Goal: Find specific page/section: Find specific page/section

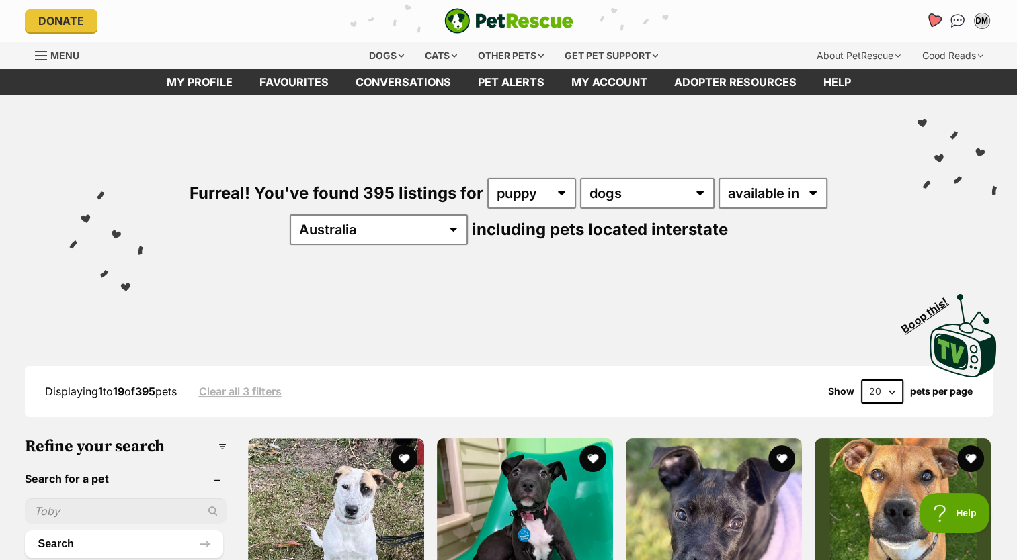
click at [927, 20] on icon "Favourites" at bounding box center [933, 20] width 18 height 17
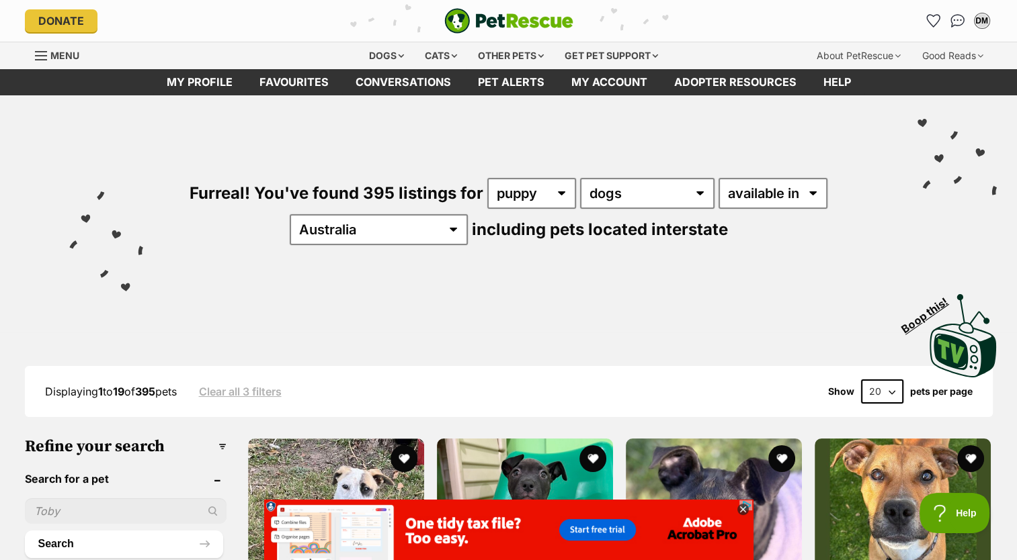
click at [100, 510] on input "text" at bounding box center [126, 512] width 202 height 26
type input "Harlen"
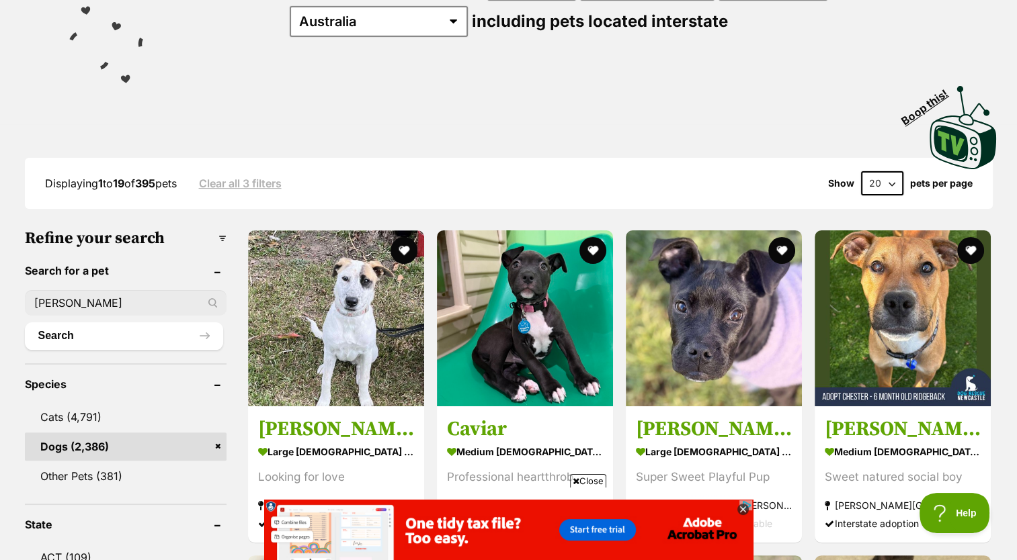
scroll to position [249, 0]
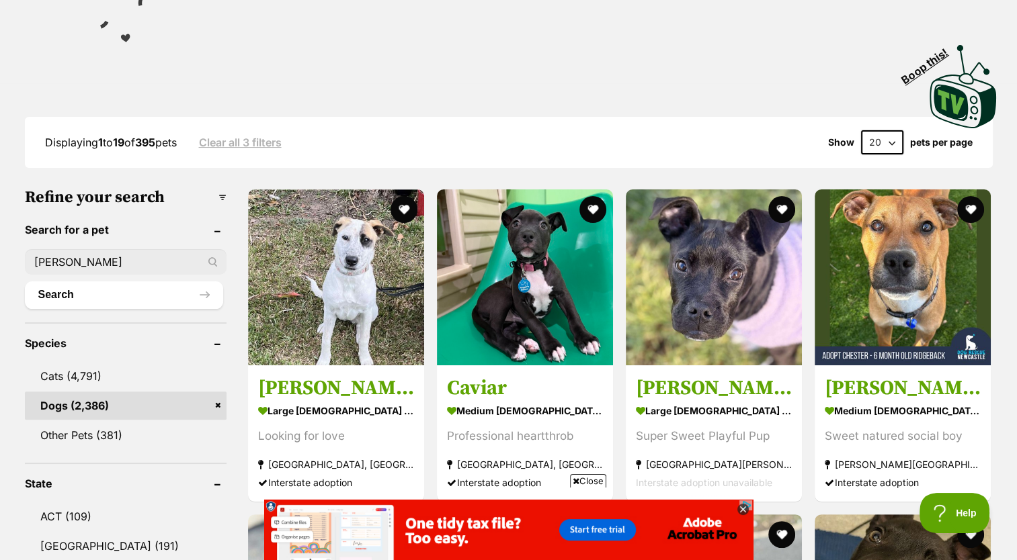
click at [25, 282] on button "Search" at bounding box center [124, 295] width 198 height 27
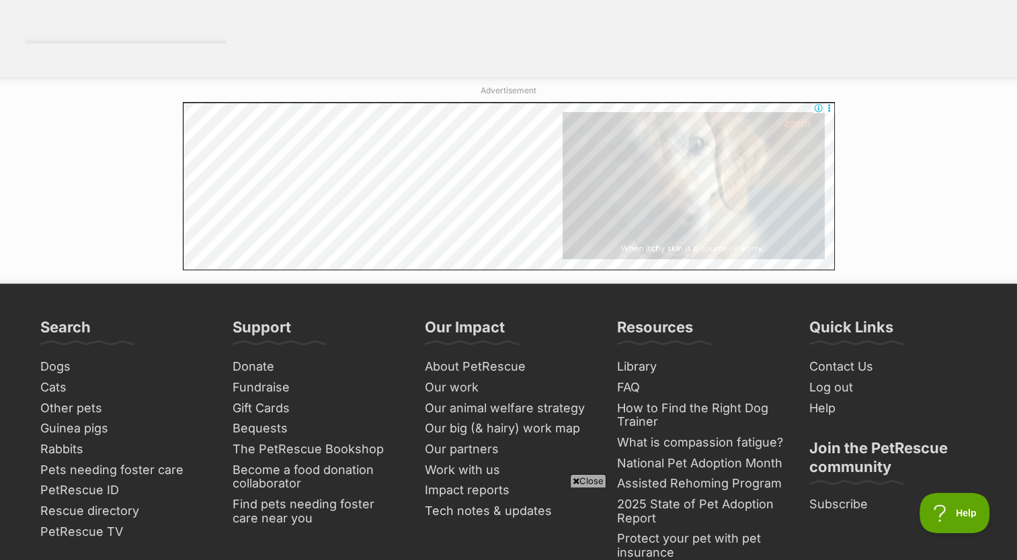
scroll to position [2402, 0]
